Goal: Task Accomplishment & Management: Use online tool/utility

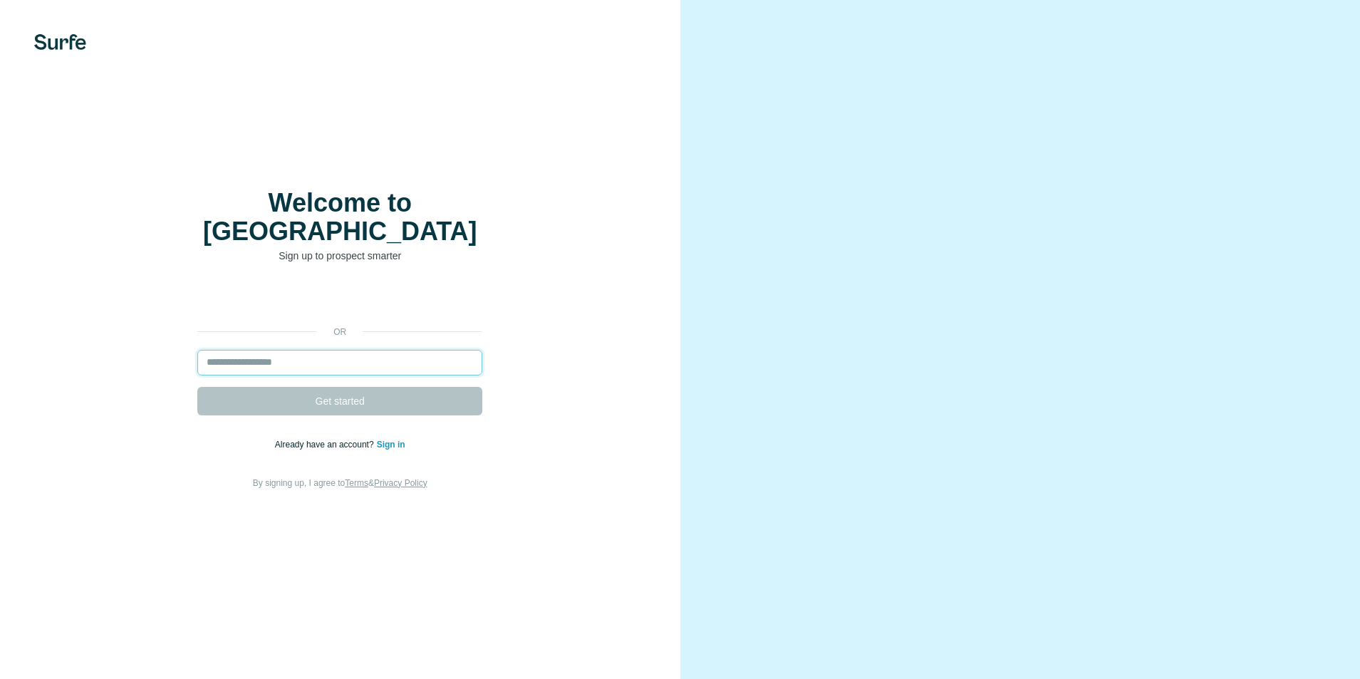
click at [310, 358] on input "email" at bounding box center [339, 363] width 285 height 26
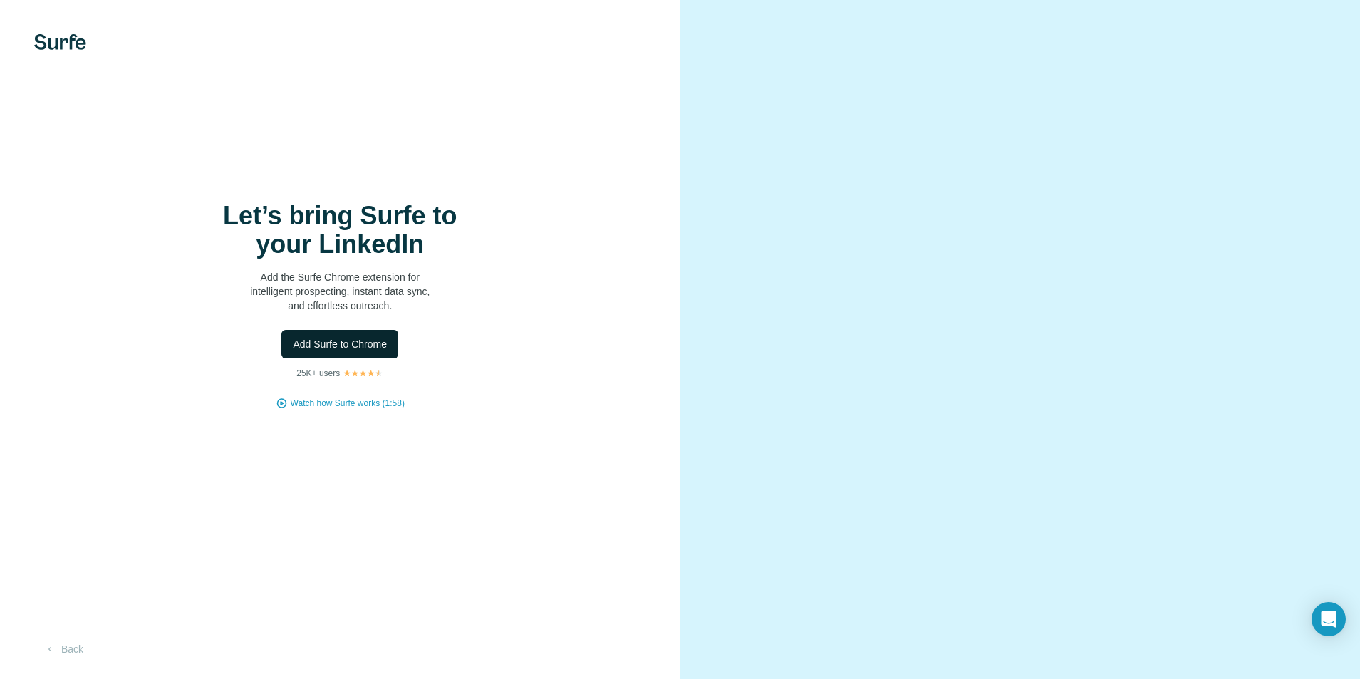
click at [308, 338] on span "Add Surfe to Chrome" at bounding box center [340, 344] width 94 height 14
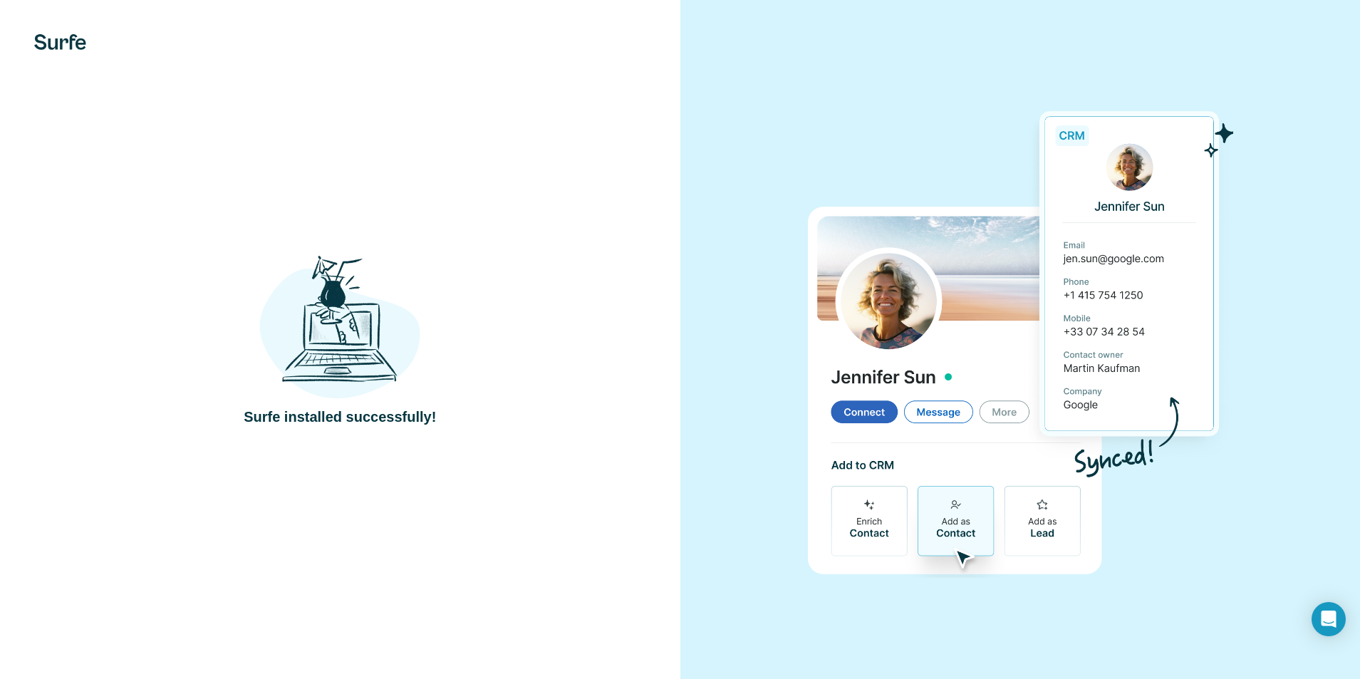
click at [483, 132] on div "Surfe installed successfully!" at bounding box center [340, 339] width 680 height 679
